Goal: Information Seeking & Learning: Learn about a topic

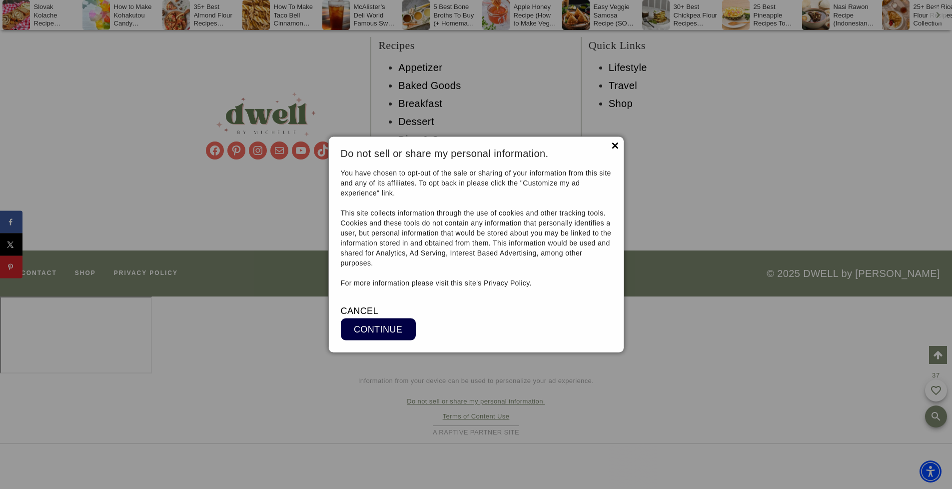
scroll to position [12143, 0]
